Goal: Obtain resource: Download file/media

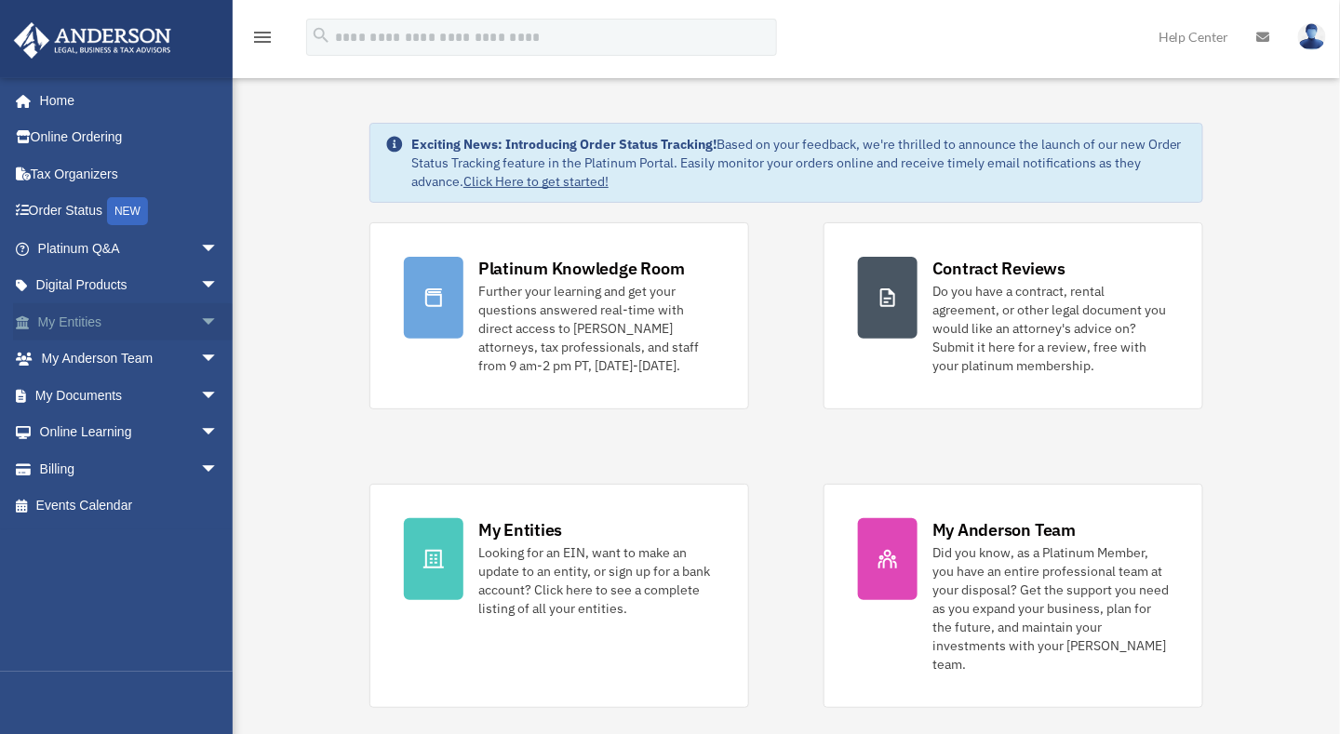
click at [117, 327] on link "My Entities arrow_drop_down" at bounding box center [130, 321] width 234 height 37
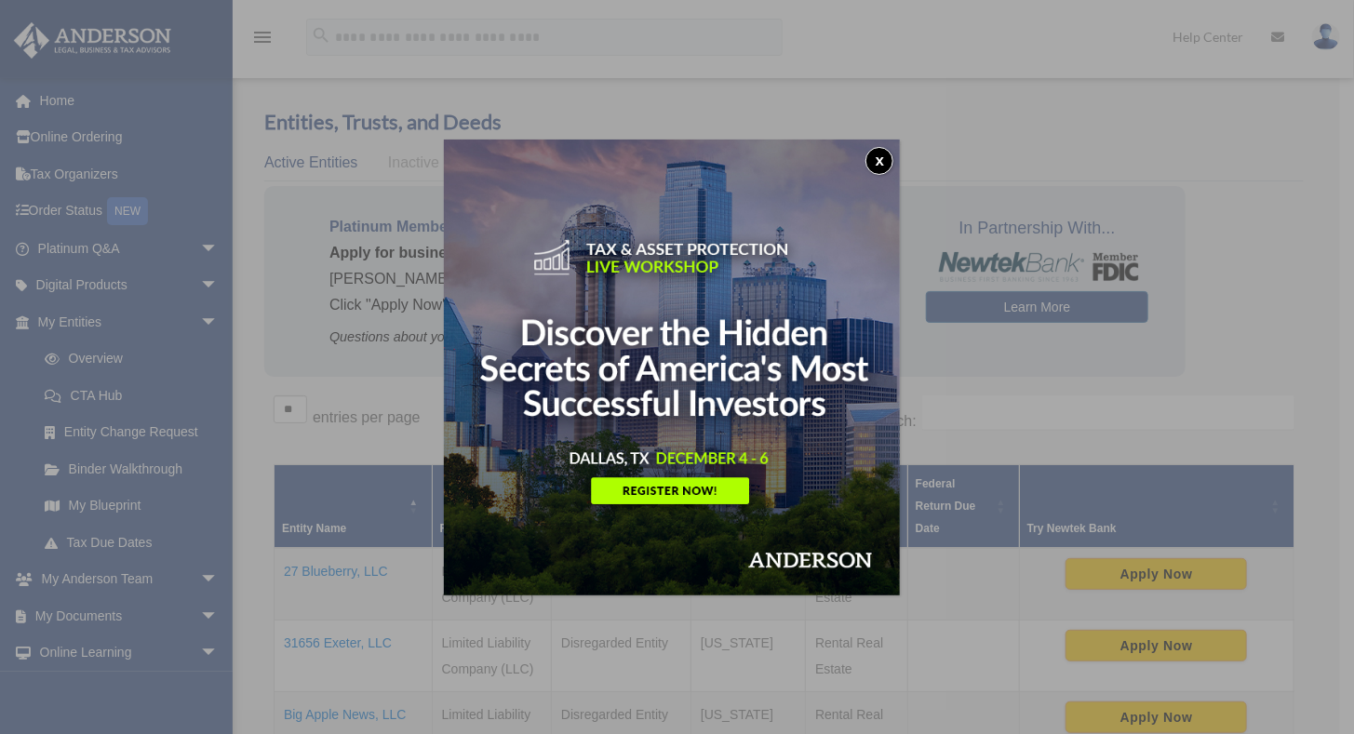
click at [880, 162] on button "x" at bounding box center [880, 161] width 28 height 28
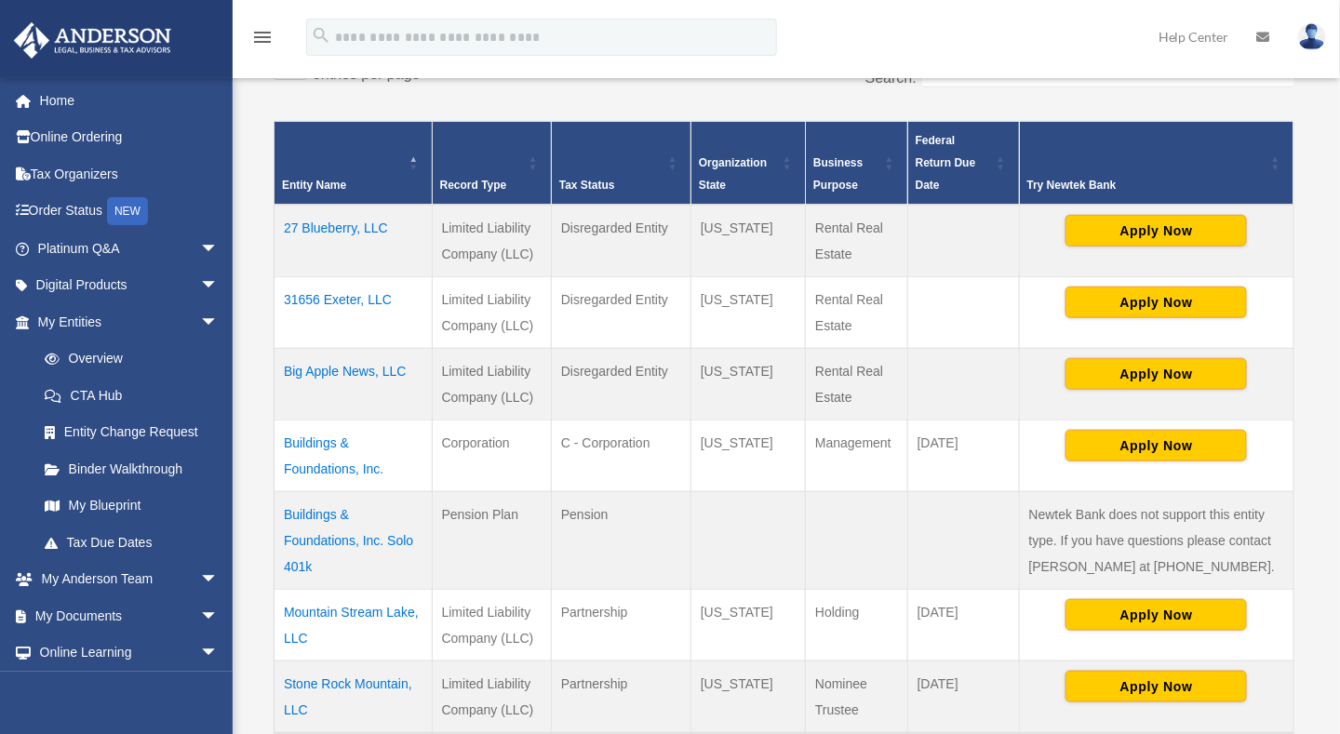
scroll to position [343, 0]
click at [342, 469] on td "Buildings & Foundations, Inc." at bounding box center [354, 456] width 158 height 72
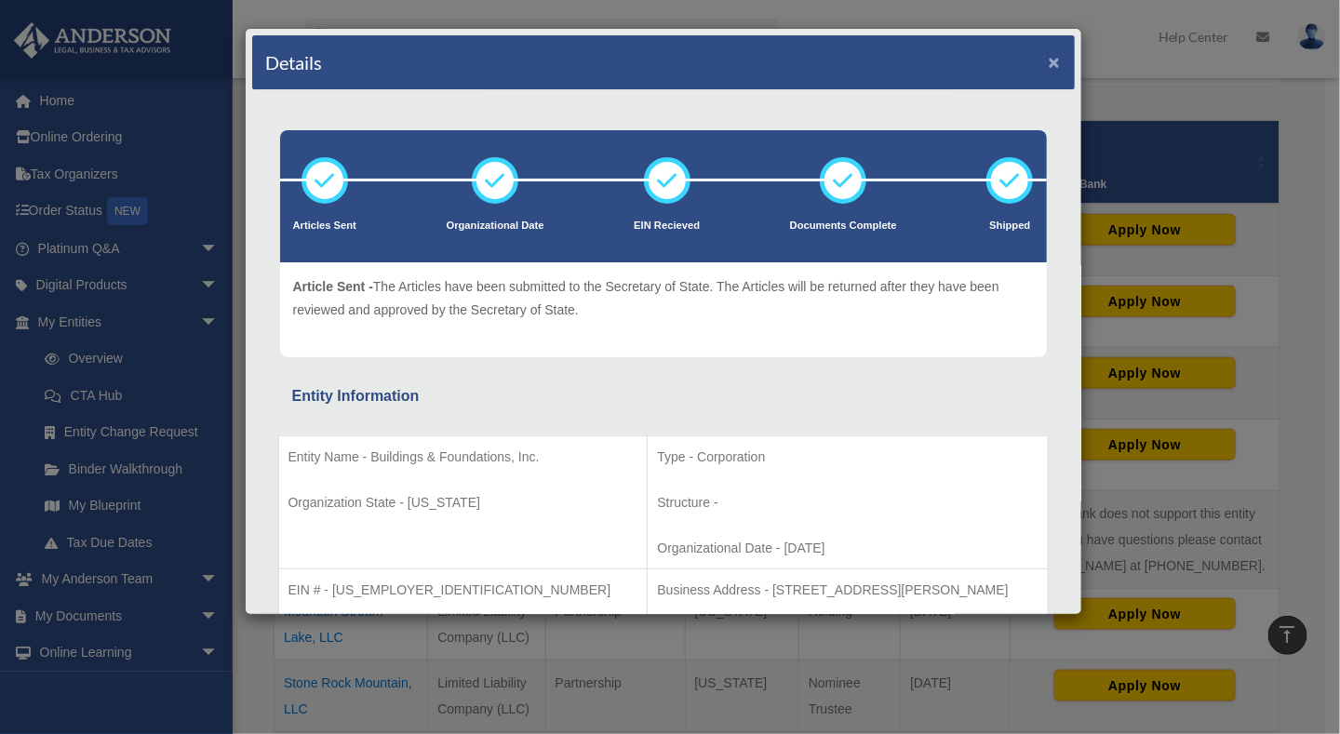
click at [1049, 57] on button "×" at bounding box center [1055, 62] width 12 height 20
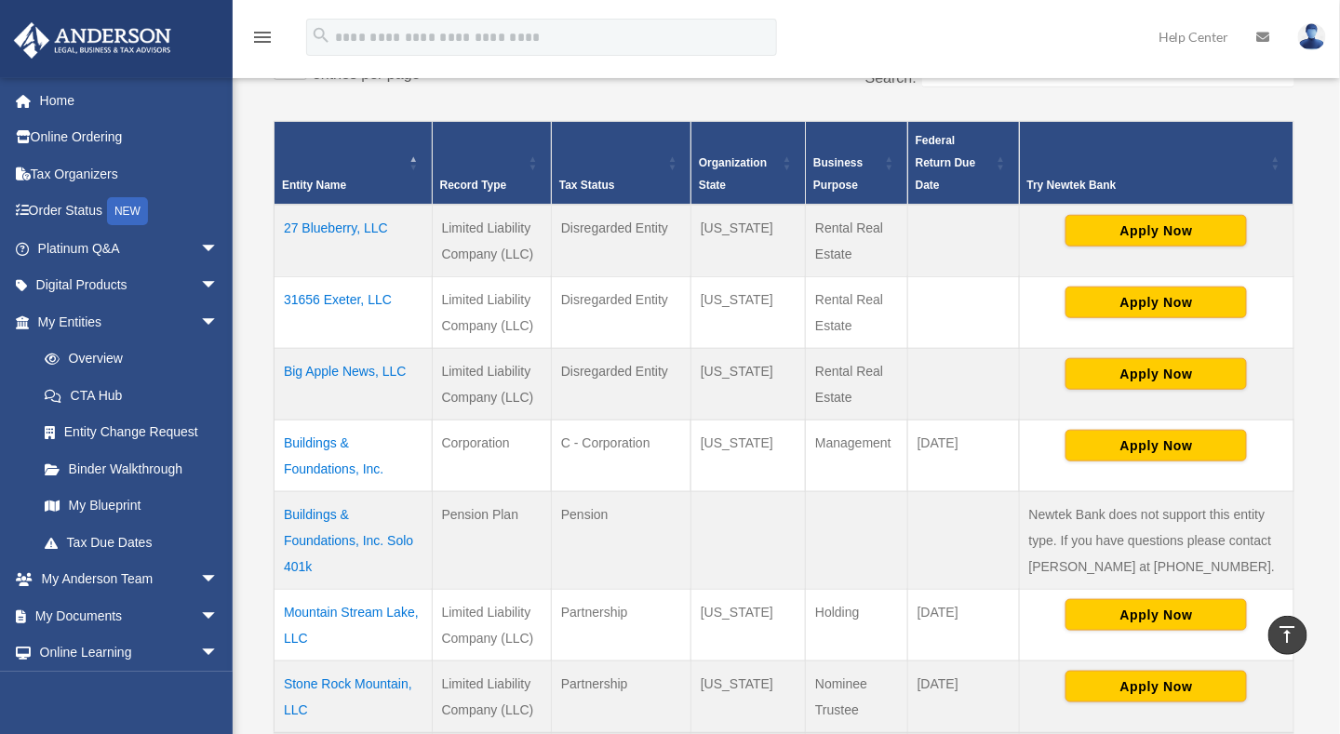
click at [295, 464] on td "Buildings & Foundations, Inc." at bounding box center [354, 456] width 158 height 72
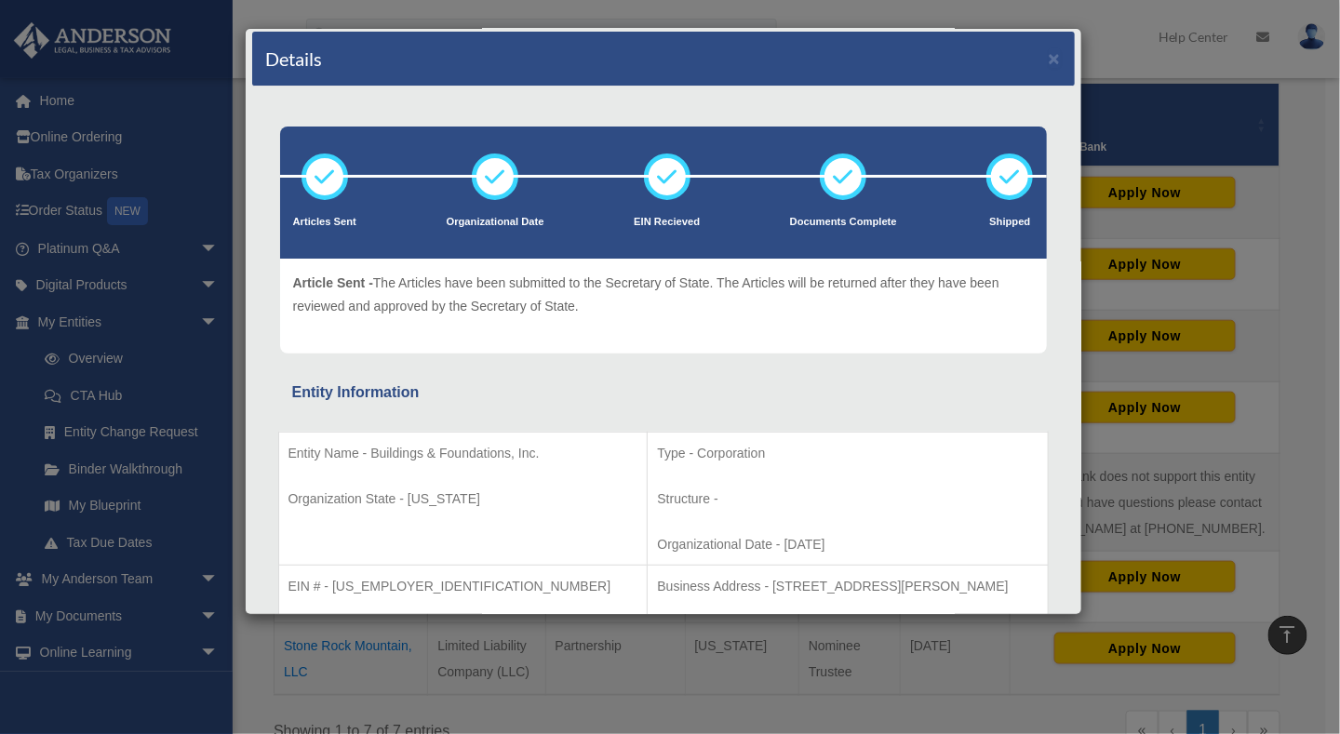
scroll to position [0, 0]
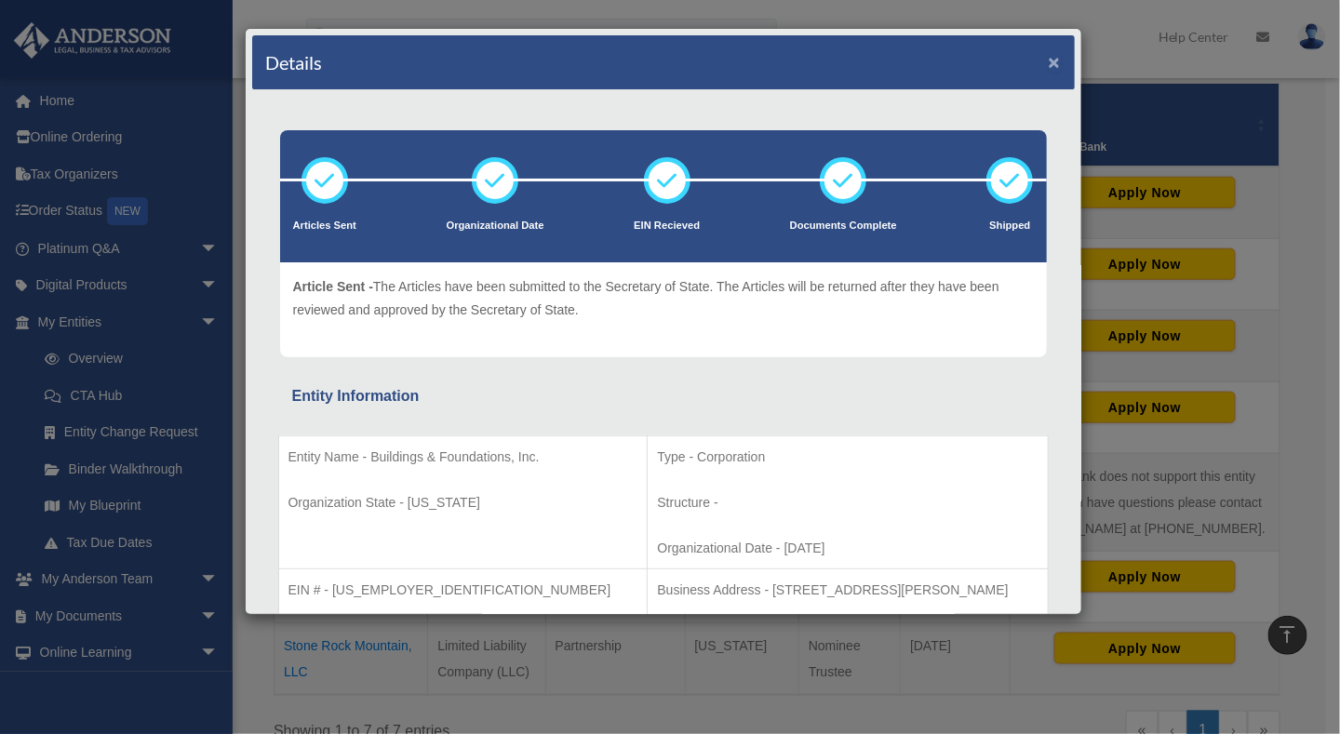
click at [1049, 60] on button "×" at bounding box center [1055, 62] width 12 height 20
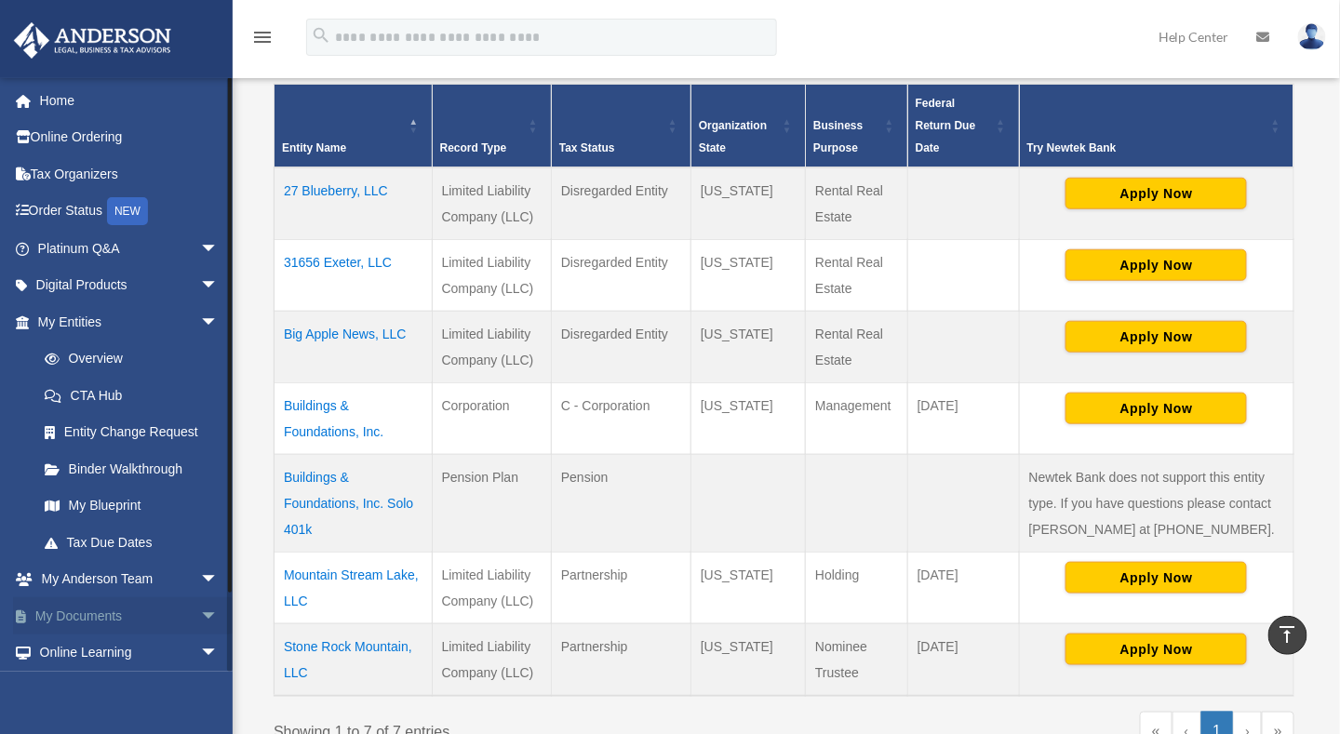
click at [200, 615] on span "arrow_drop_down" at bounding box center [218, 617] width 37 height 38
click at [102, 648] on link "Box" at bounding box center [136, 653] width 221 height 37
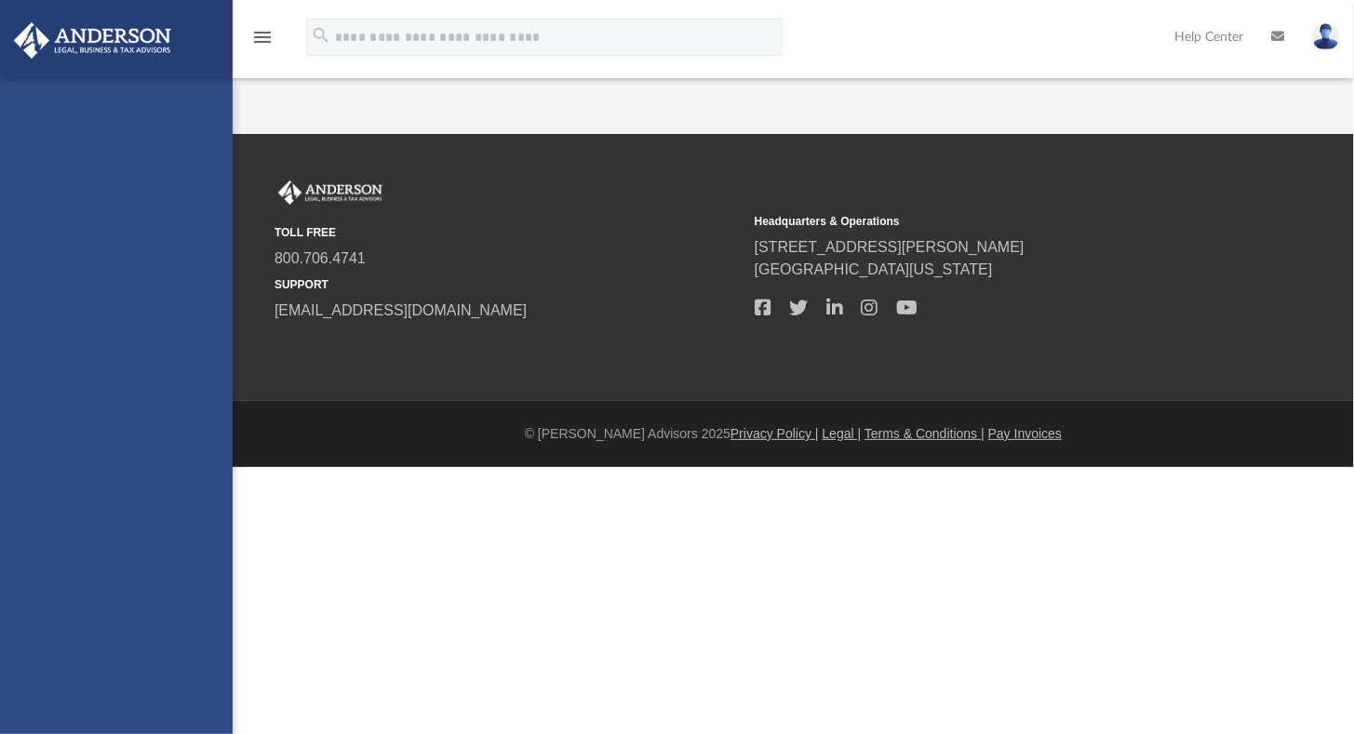
click at [74, 653] on div "[EMAIL_ADDRESS][DOMAIN_NAME] Sign Out [EMAIL_ADDRESS][DOMAIN_NAME] Home Online …" at bounding box center [116, 445] width 233 height 734
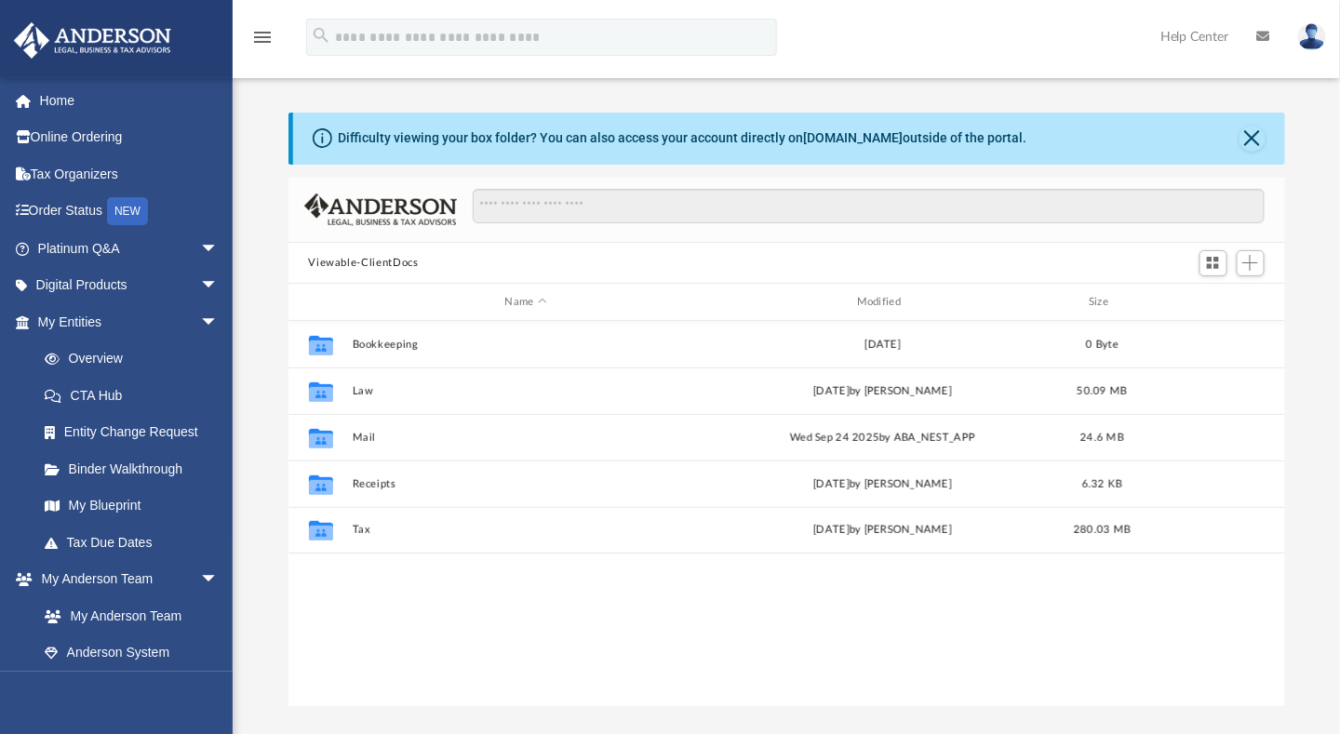
scroll to position [409, 983]
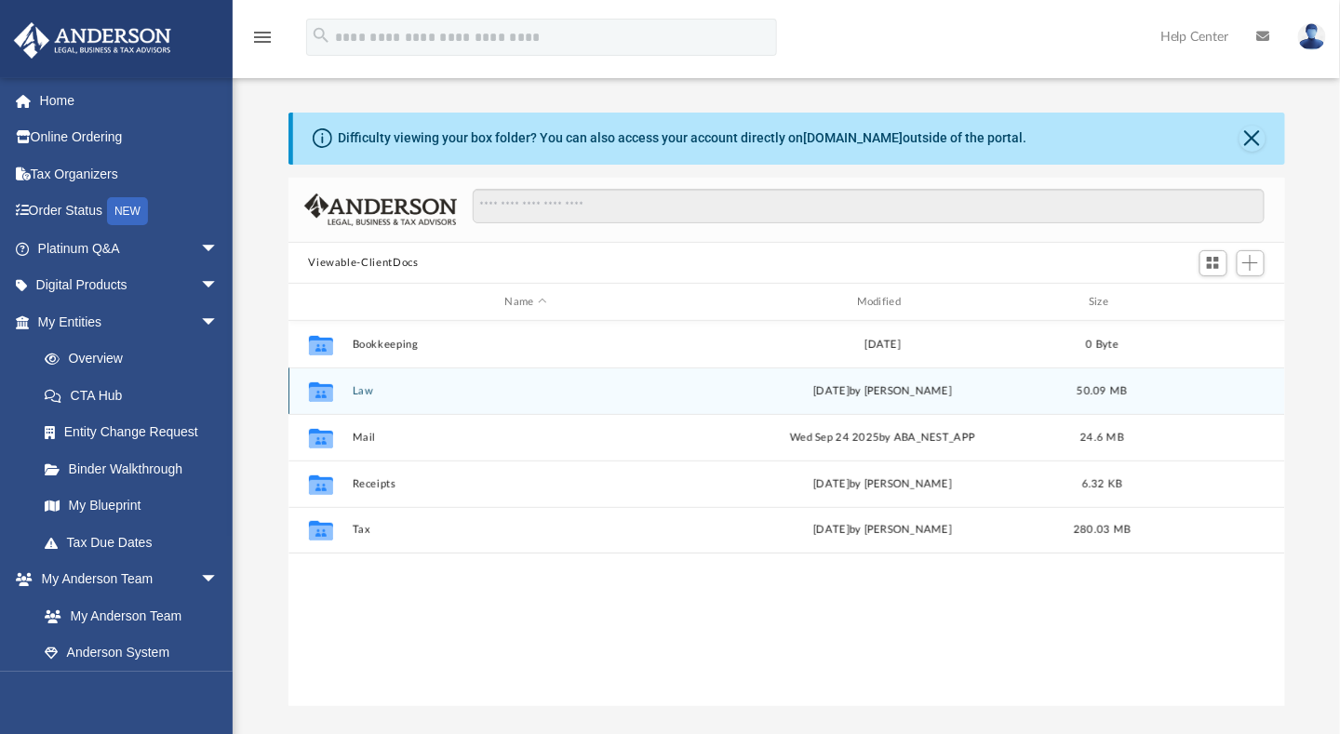
click at [357, 382] on div "Collaborated Folder Law [DATE] by [PERSON_NAME] 50.09 MB" at bounding box center [788, 391] width 998 height 47
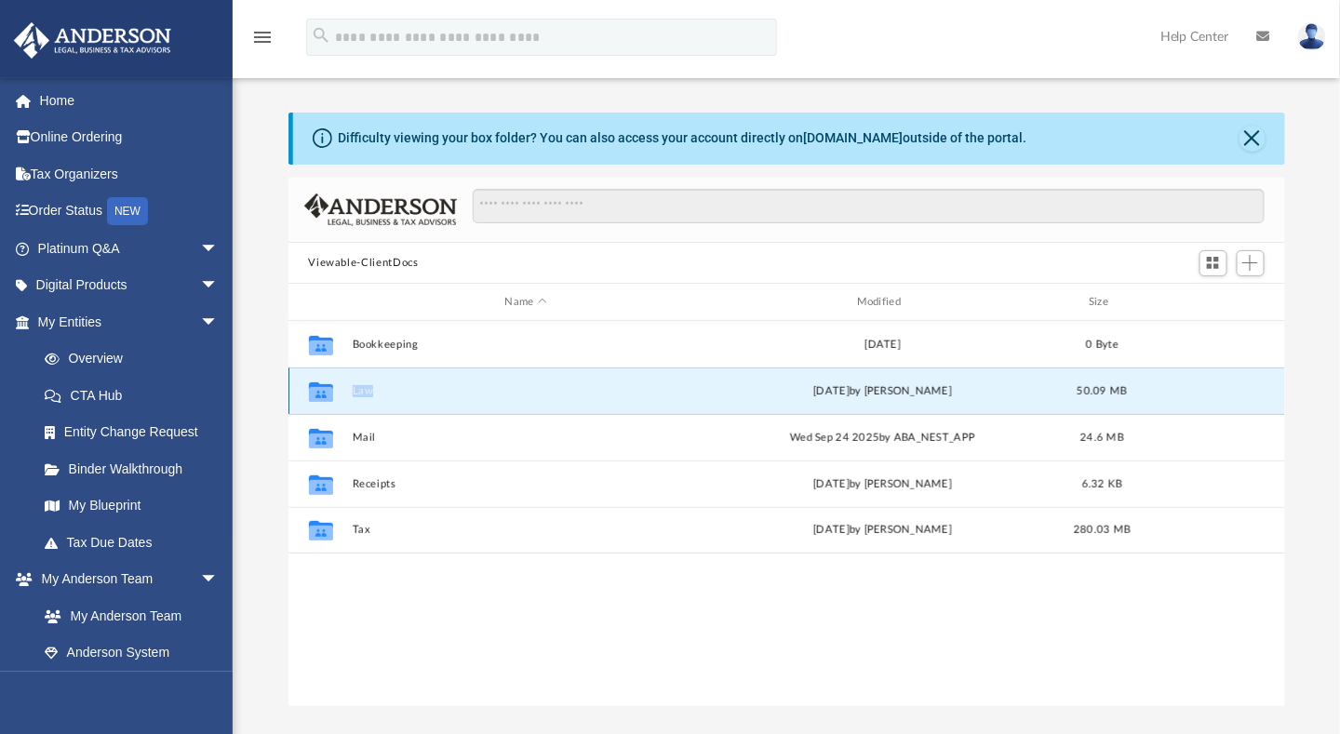
click at [357, 382] on div "Collaborated Folder Law Fri Sep 26 2025 by Seth Blomquist 50.09 MB" at bounding box center [788, 391] width 998 height 47
click at [367, 390] on button "Law" at bounding box center [526, 391] width 348 height 12
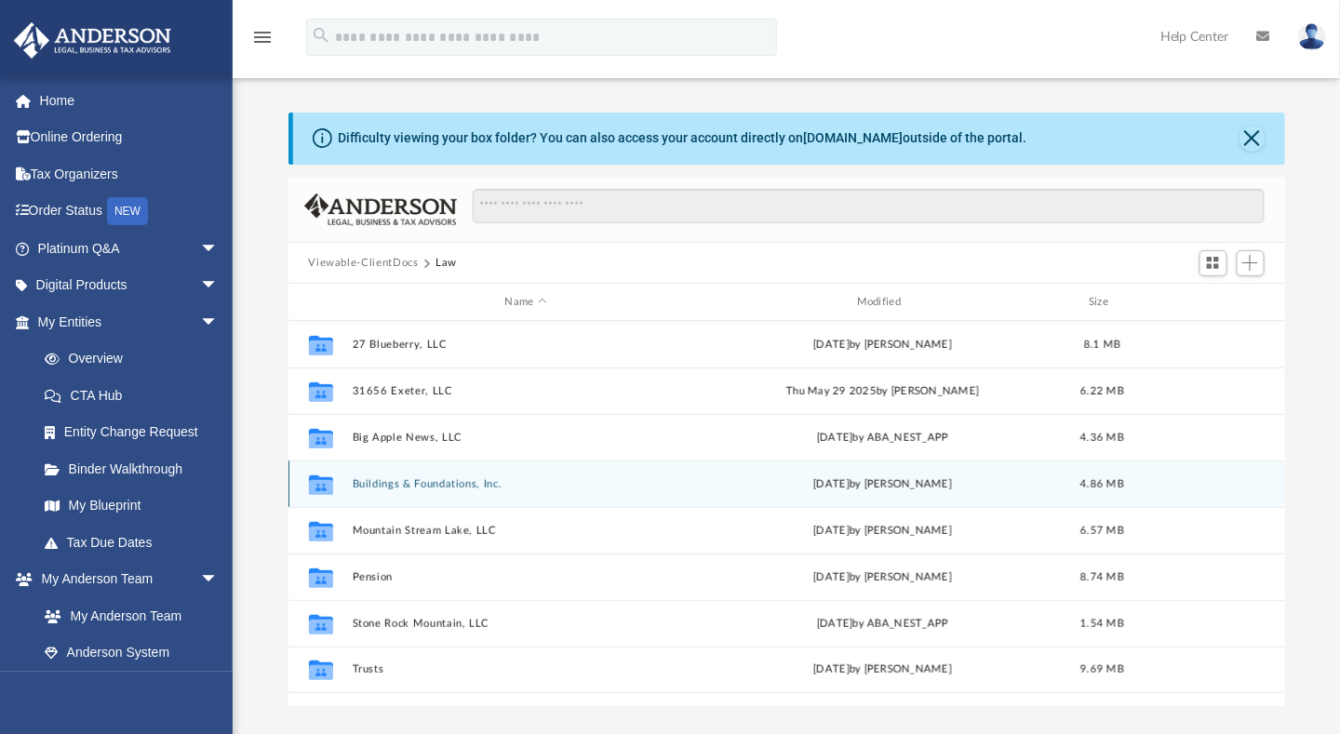
click at [389, 486] on button "Buildings & Foundations, Inc." at bounding box center [526, 484] width 348 height 12
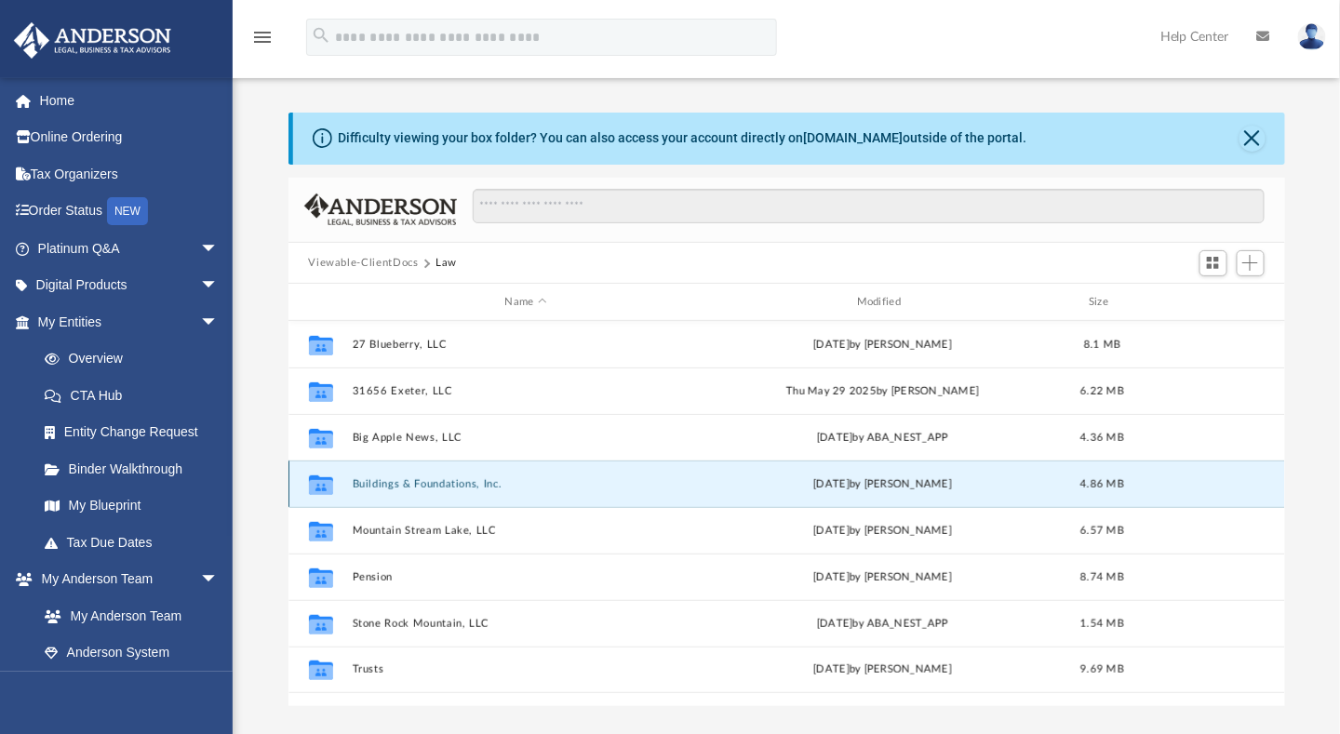
click at [389, 486] on button "Buildings & Foundations, Inc." at bounding box center [526, 484] width 348 height 12
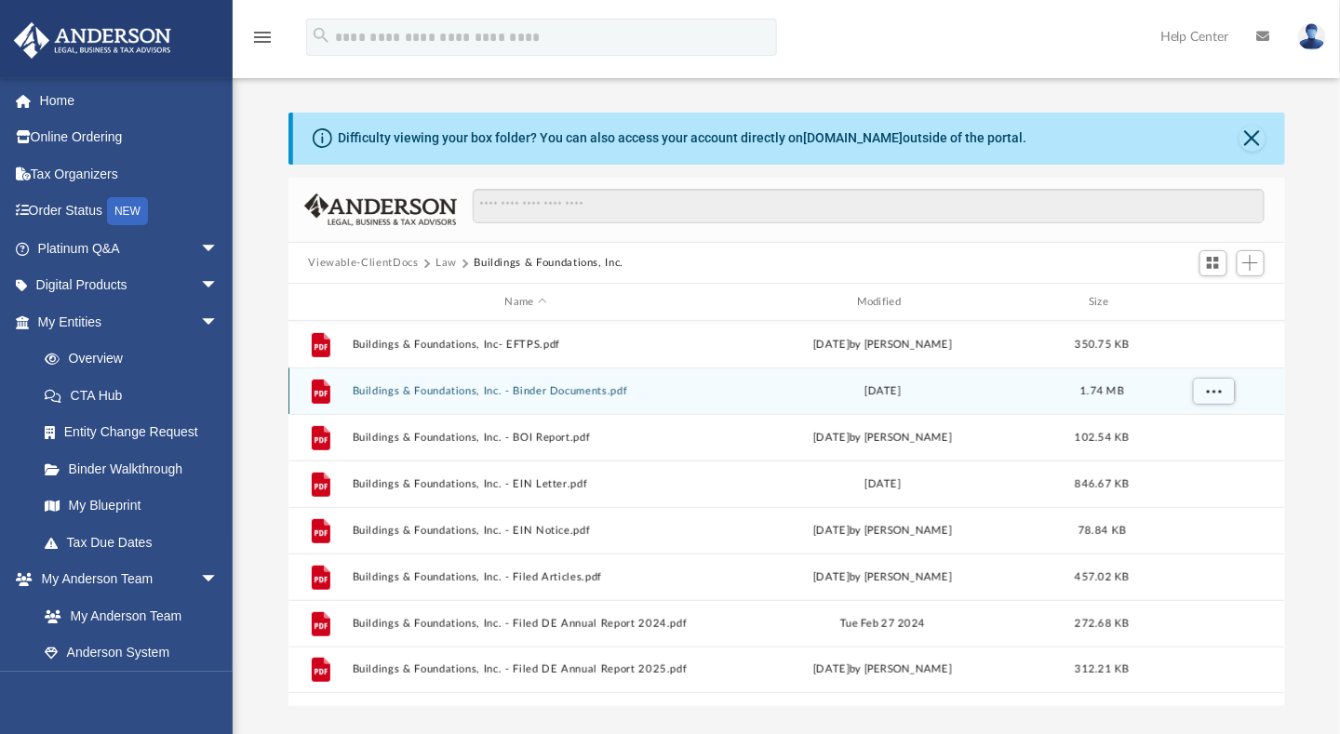
click at [408, 390] on button "Buildings & Foundations, Inc. - Binder Documents.pdf" at bounding box center [526, 391] width 348 height 12
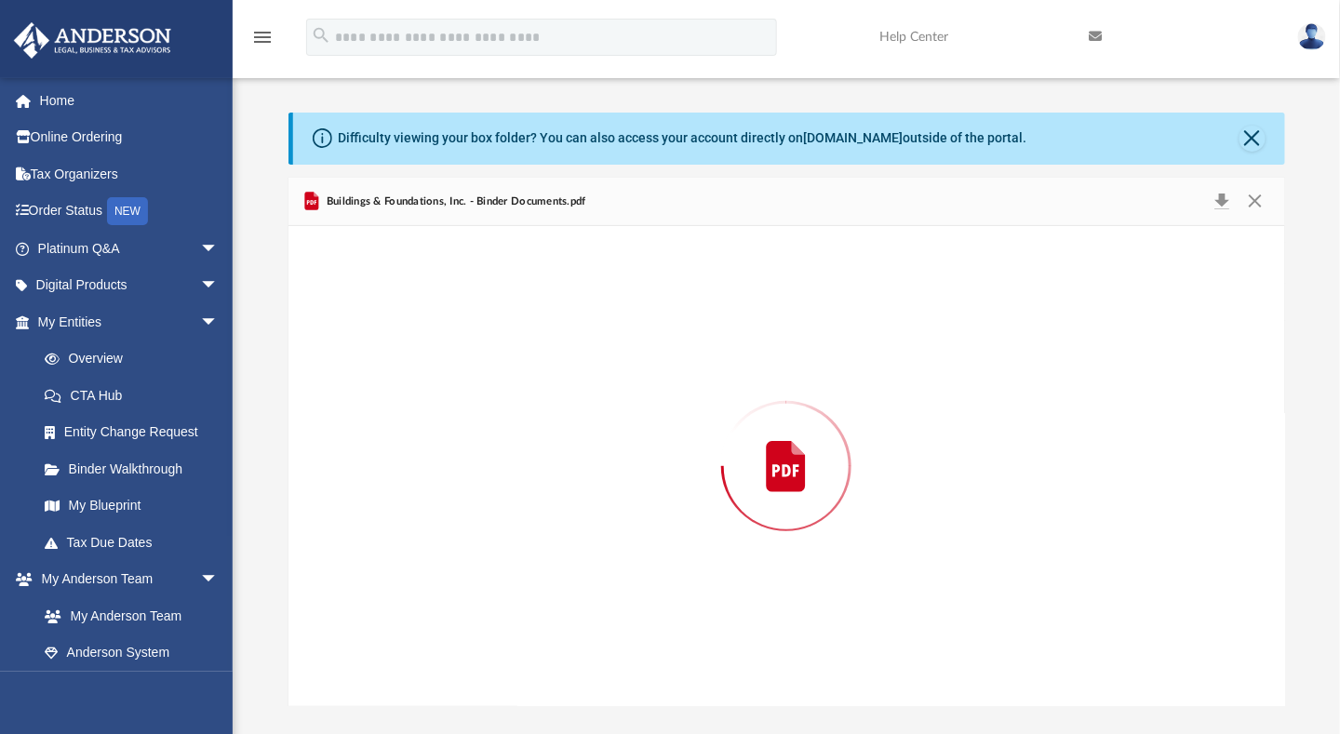
click at [408, 390] on div "Preview" at bounding box center [787, 466] width 997 height 480
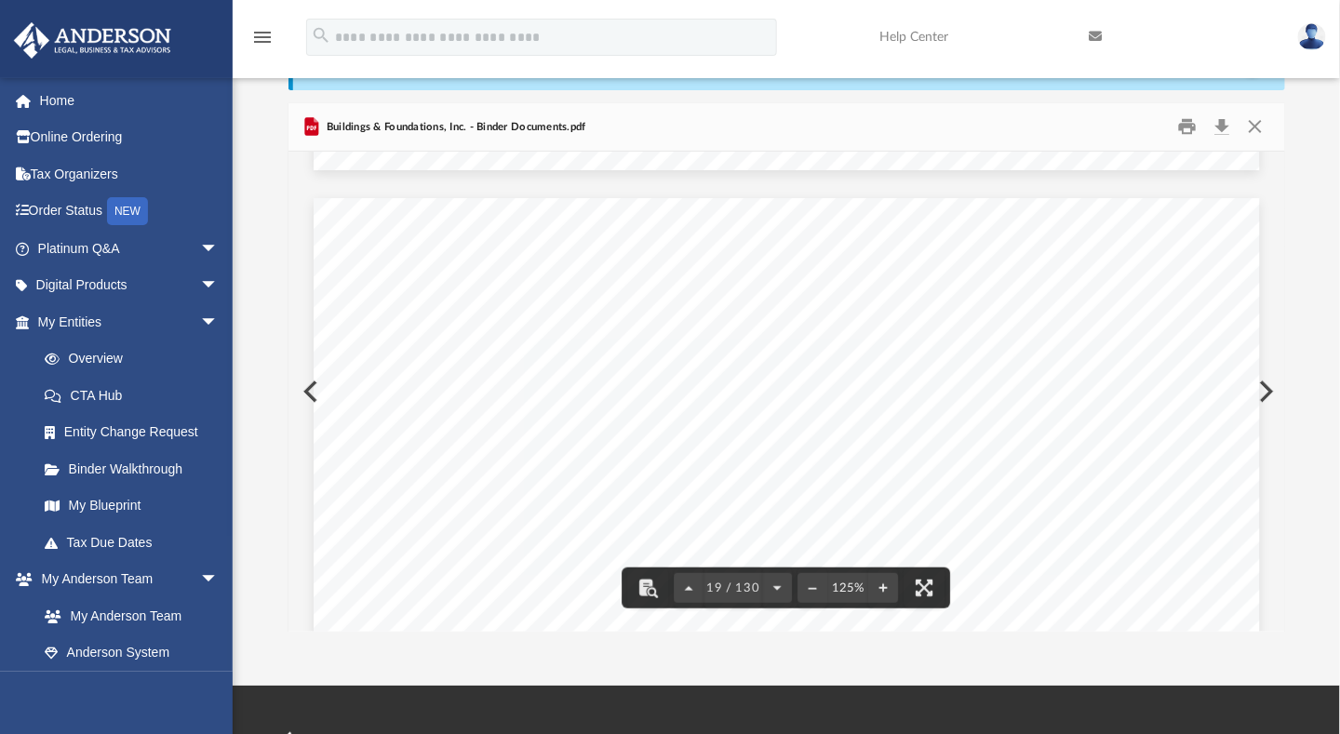
scroll to position [22507, 0]
